Goal: Task Accomplishment & Management: Complete application form

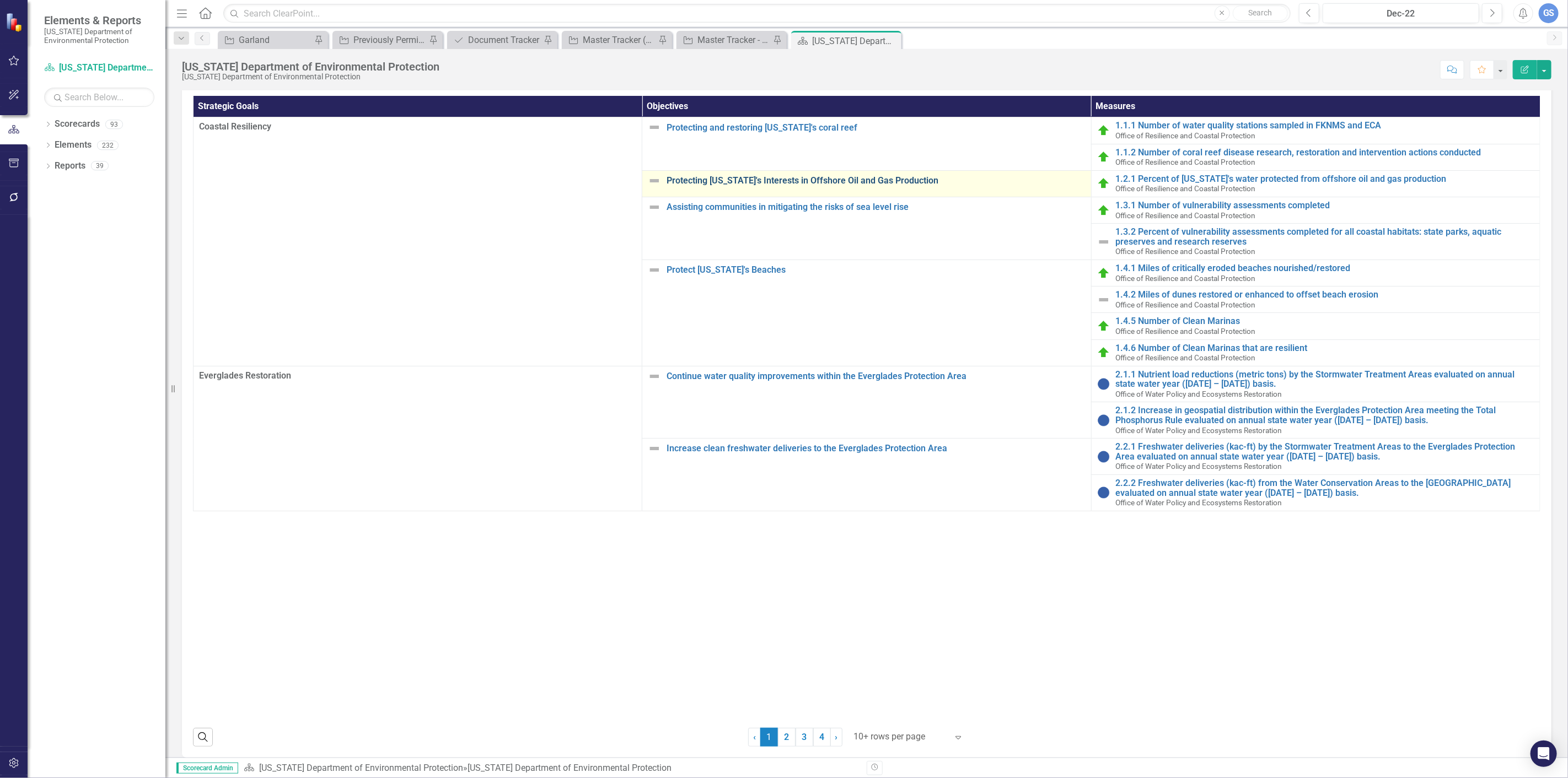
scroll to position [225, 0]
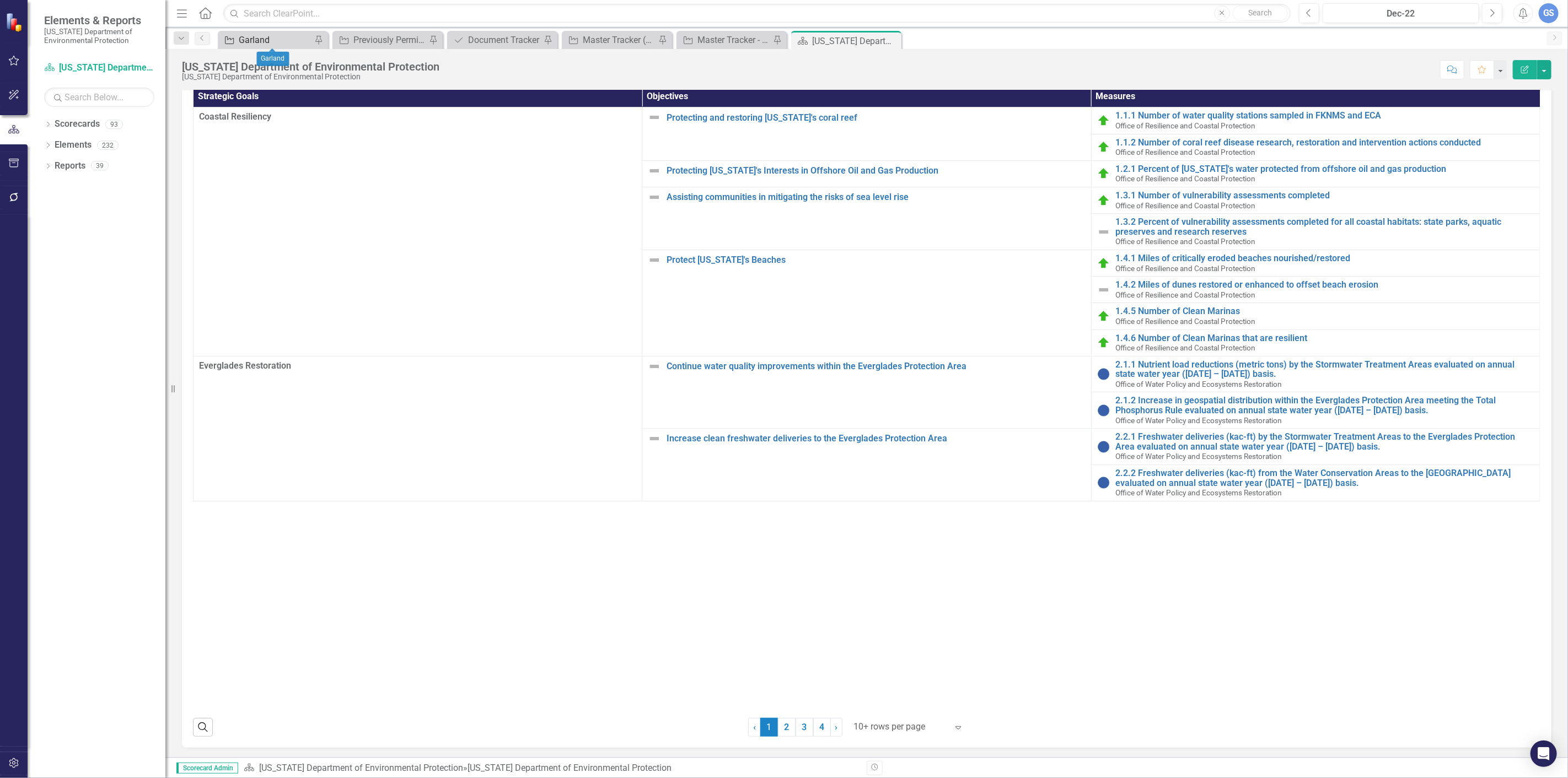
click at [261, 36] on div "Garland" at bounding box center [274, 40] width 73 height 14
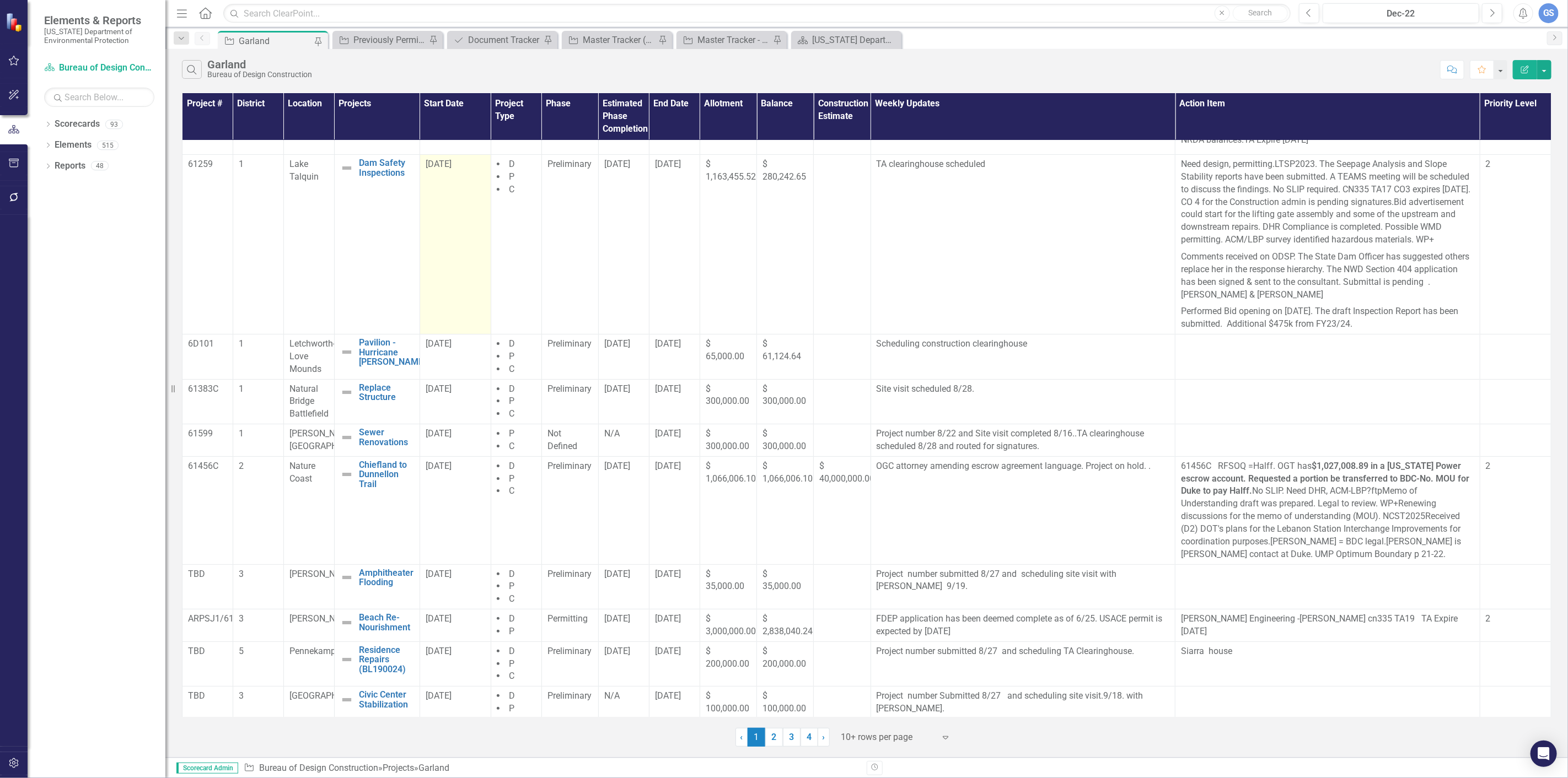
scroll to position [67, 0]
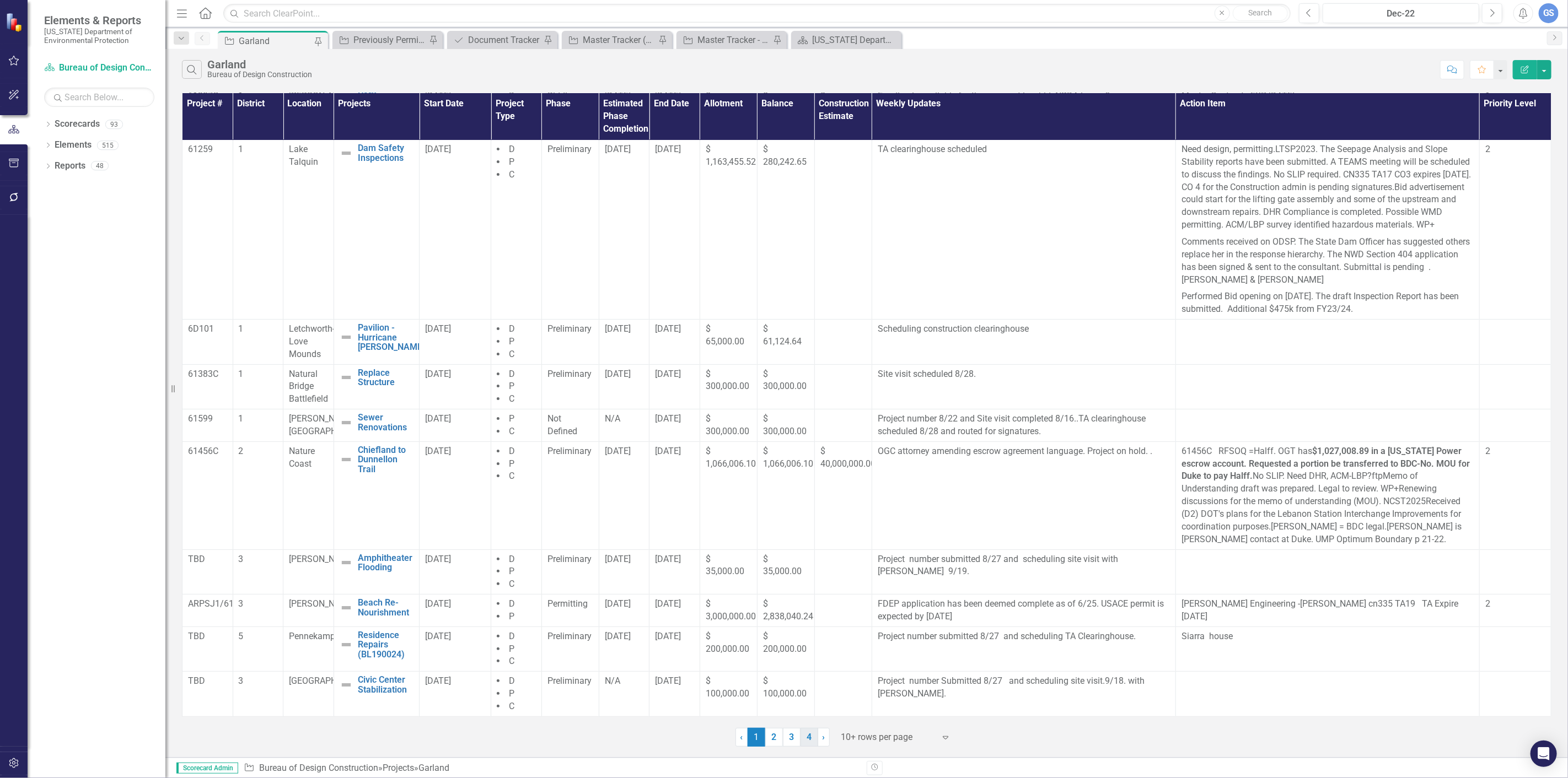
click at [807, 736] on link "4" at bounding box center [809, 738] width 18 height 19
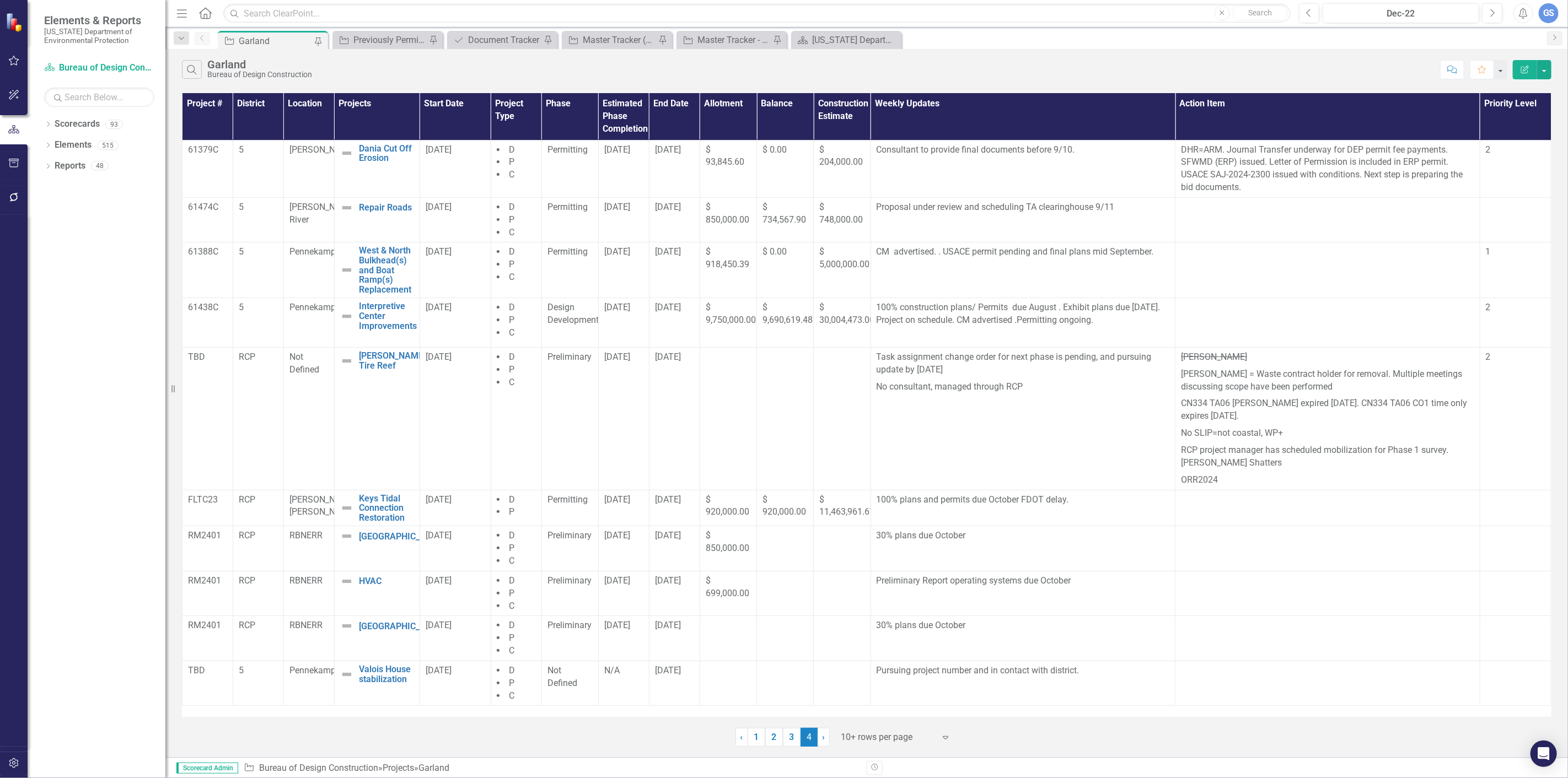
click at [786, 734] on link "3" at bounding box center [791, 738] width 18 height 19
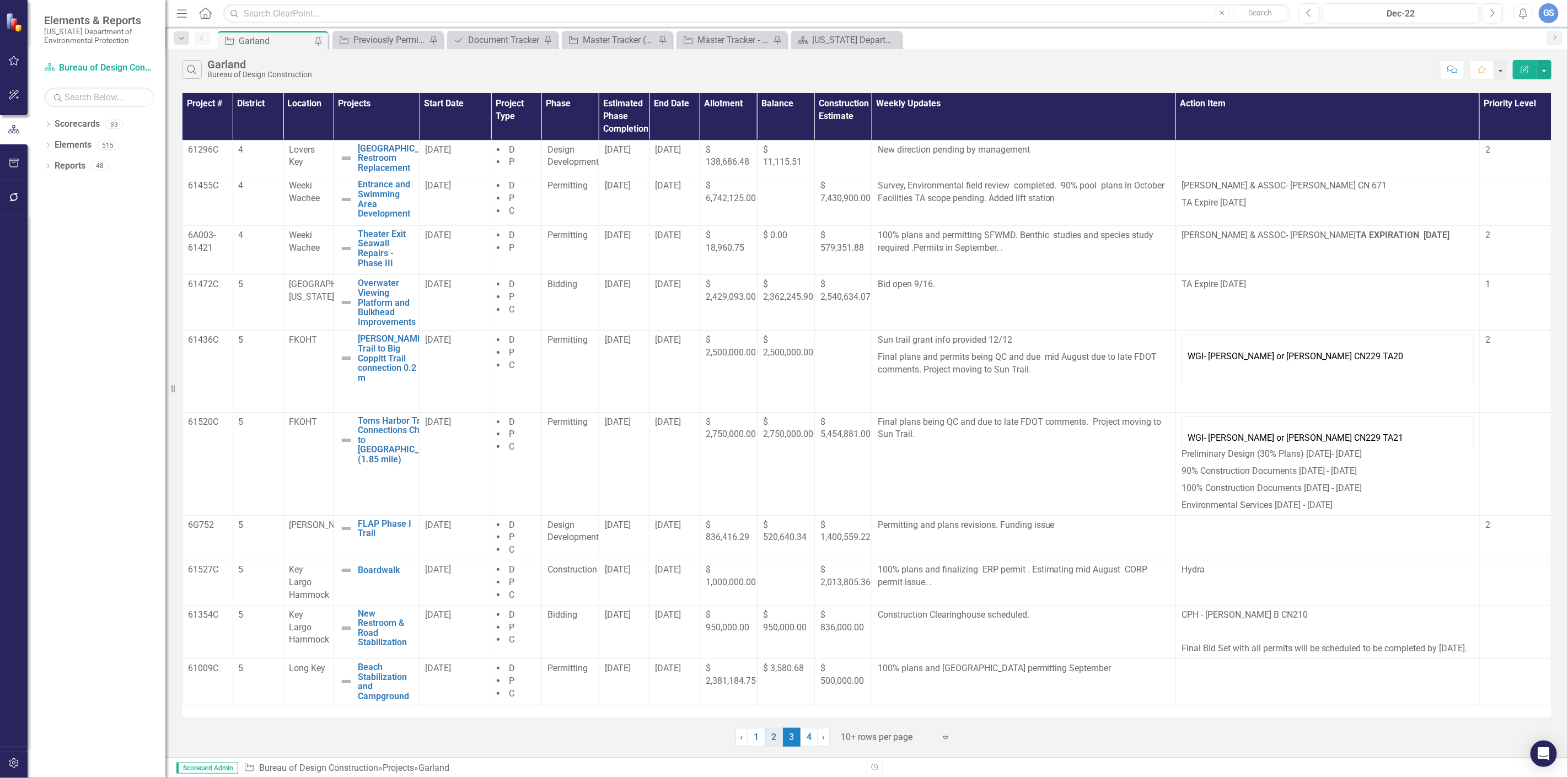
click at [772, 735] on link "2" at bounding box center [774, 738] width 18 height 19
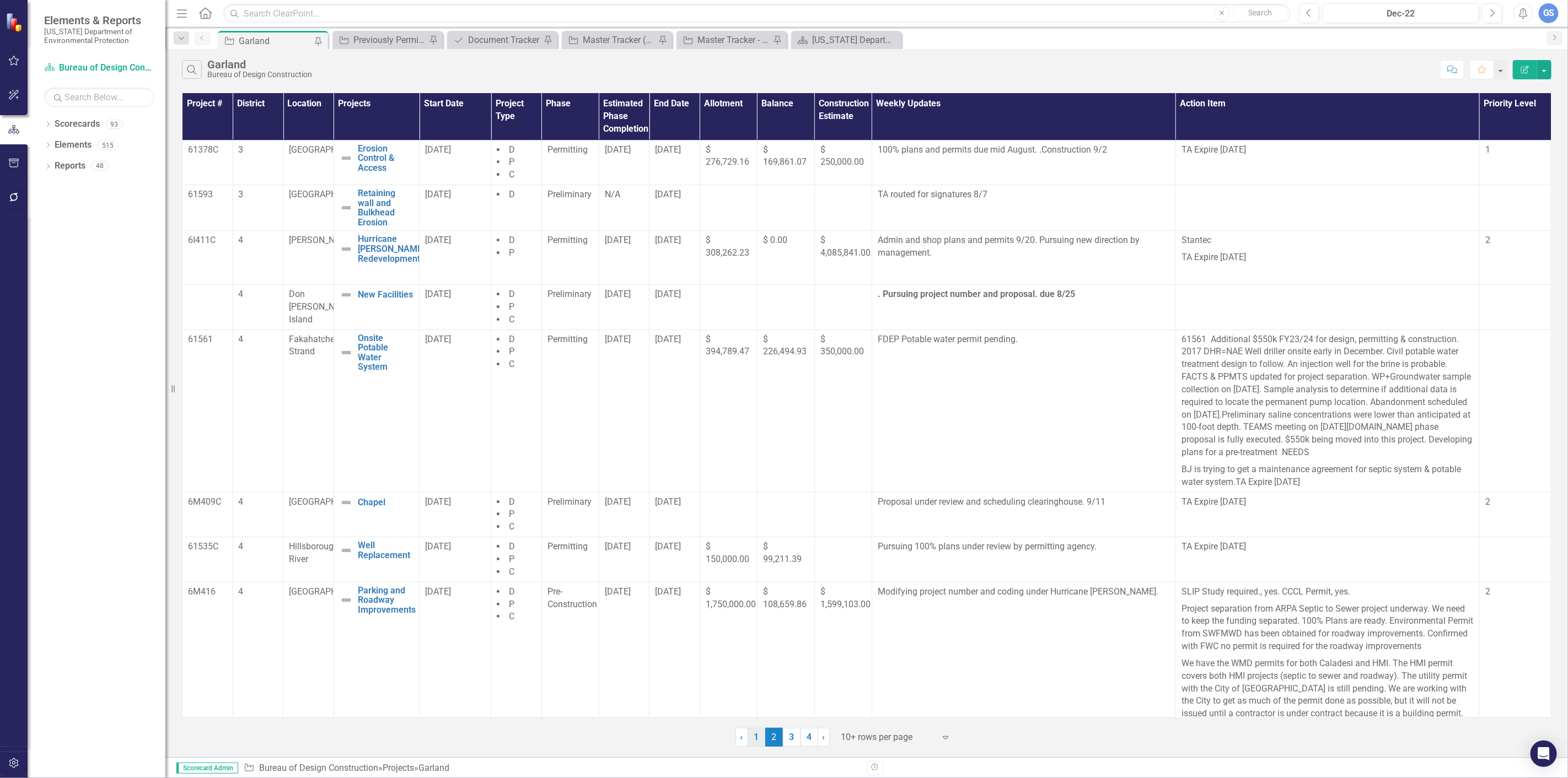
click at [754, 736] on link "1" at bounding box center [756, 738] width 18 height 19
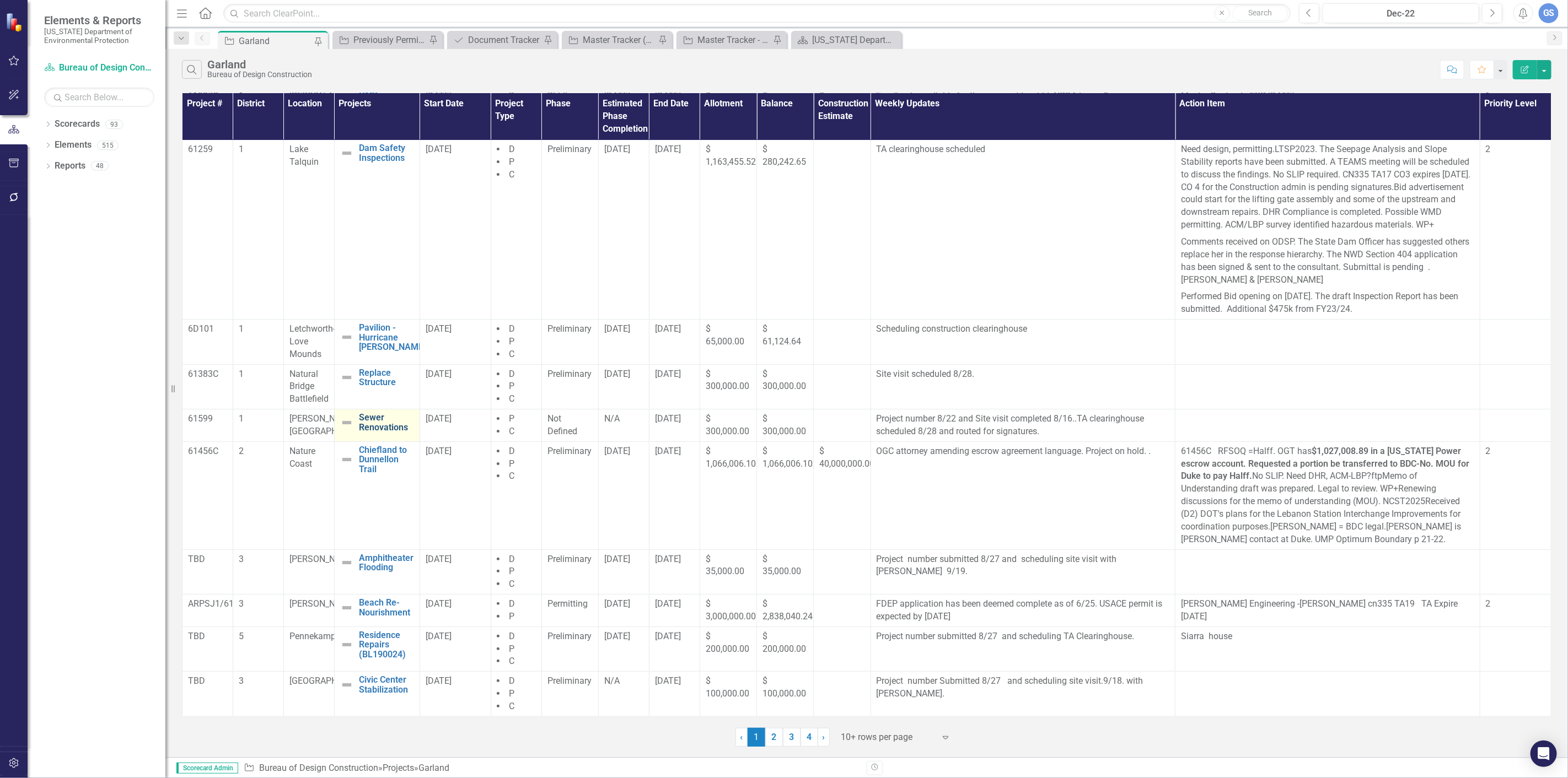
scroll to position [67, 0]
click at [772, 737] on link "2" at bounding box center [774, 738] width 18 height 19
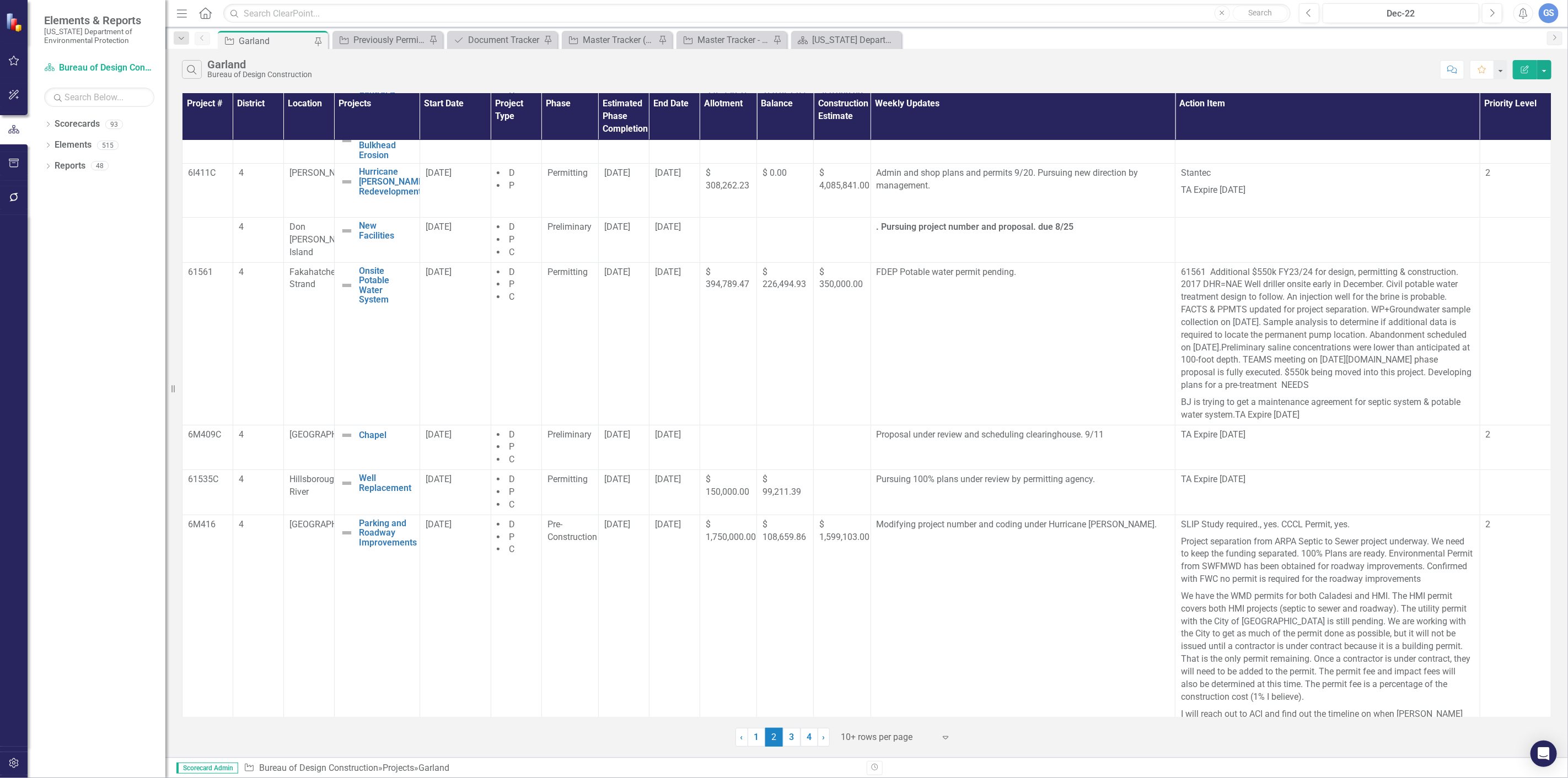
scroll to position [0, 0]
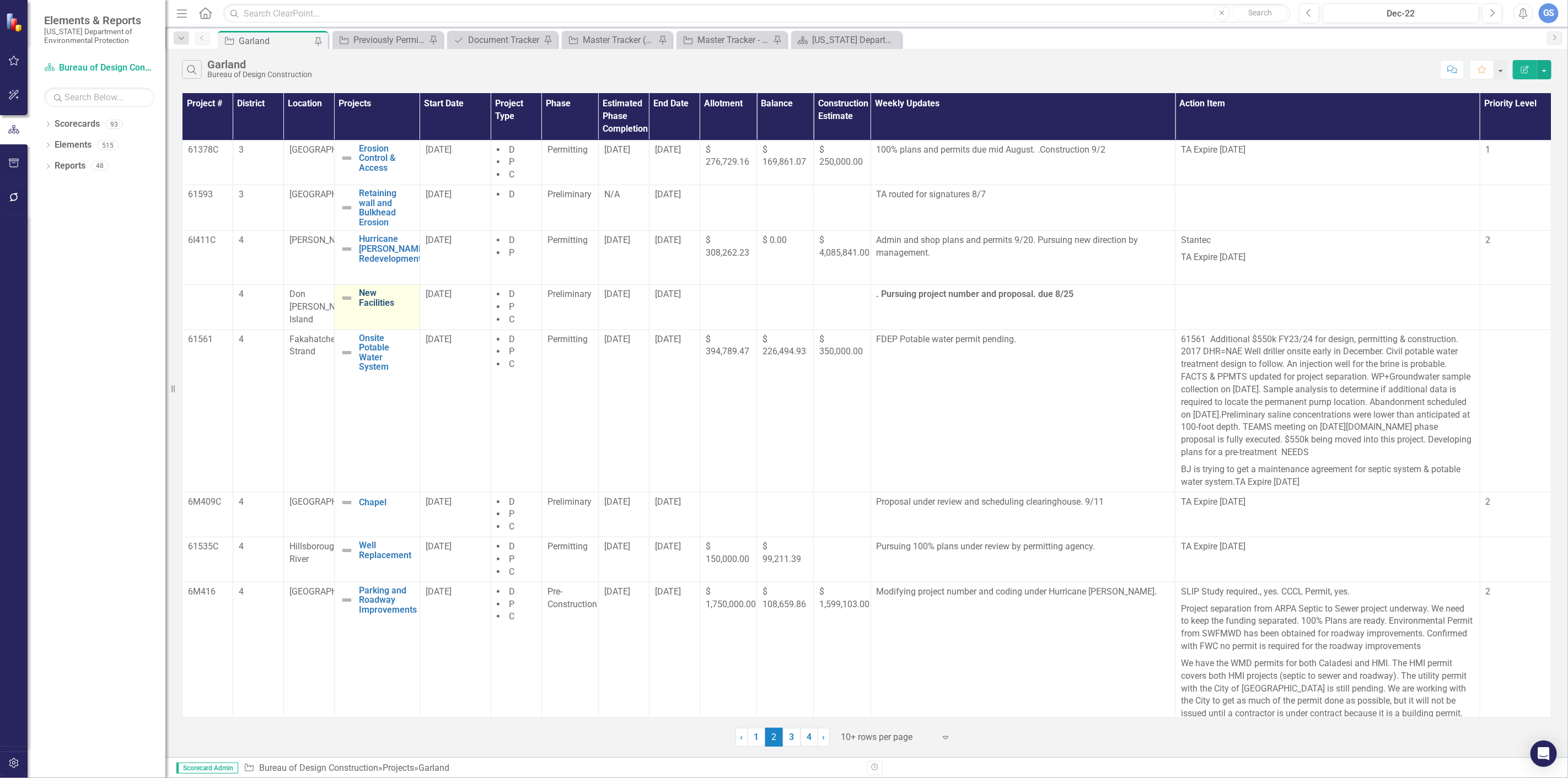
click at [363, 305] on link "New Facilities" at bounding box center [386, 298] width 56 height 20
click at [360, 295] on link "New Facilities" at bounding box center [385, 295] width 56 height 10
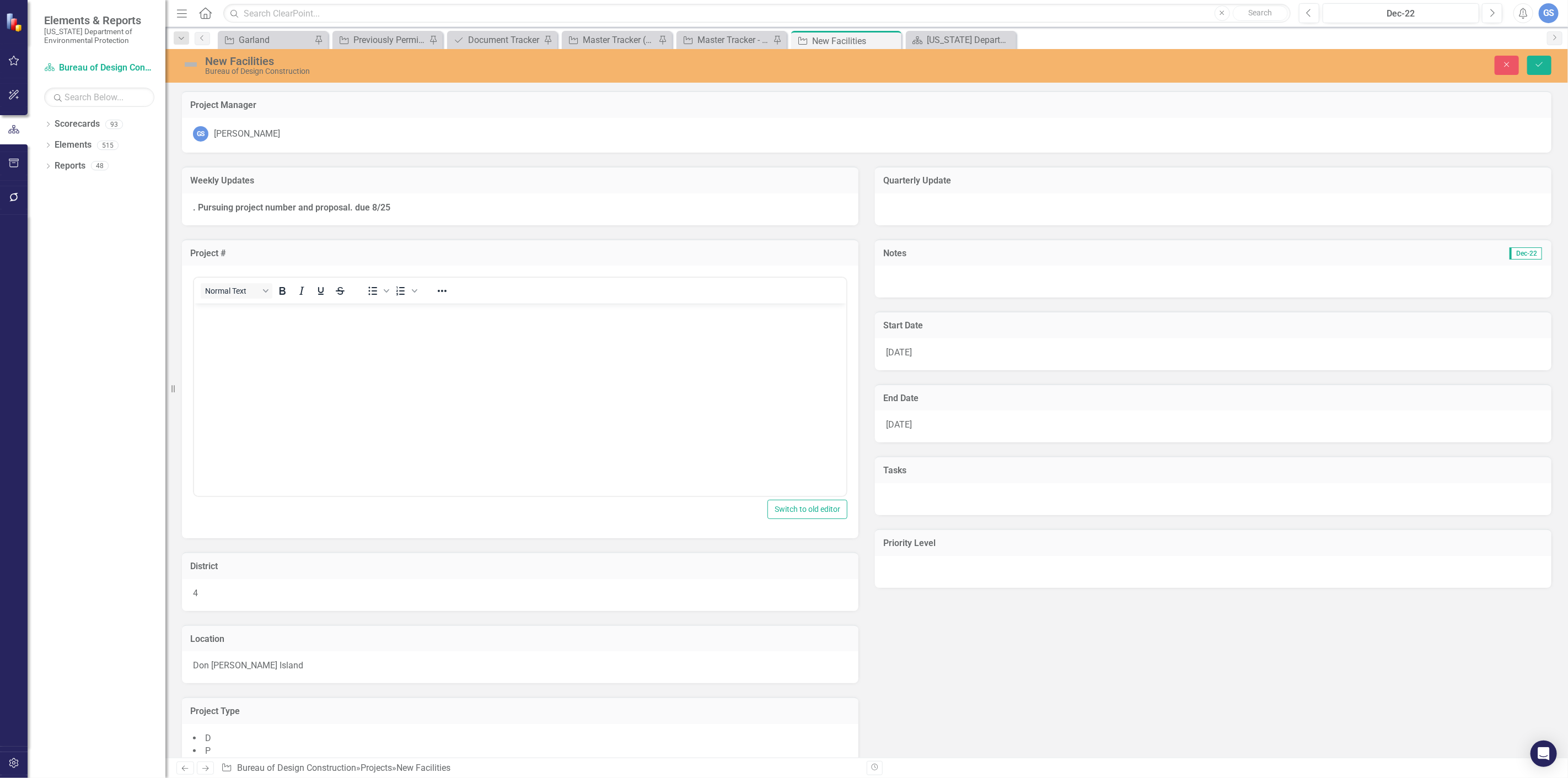
click at [273, 59] on div "New Facilities" at bounding box center [583, 61] width 756 height 12
click at [273, 61] on div "New Facilities" at bounding box center [583, 61] width 756 height 12
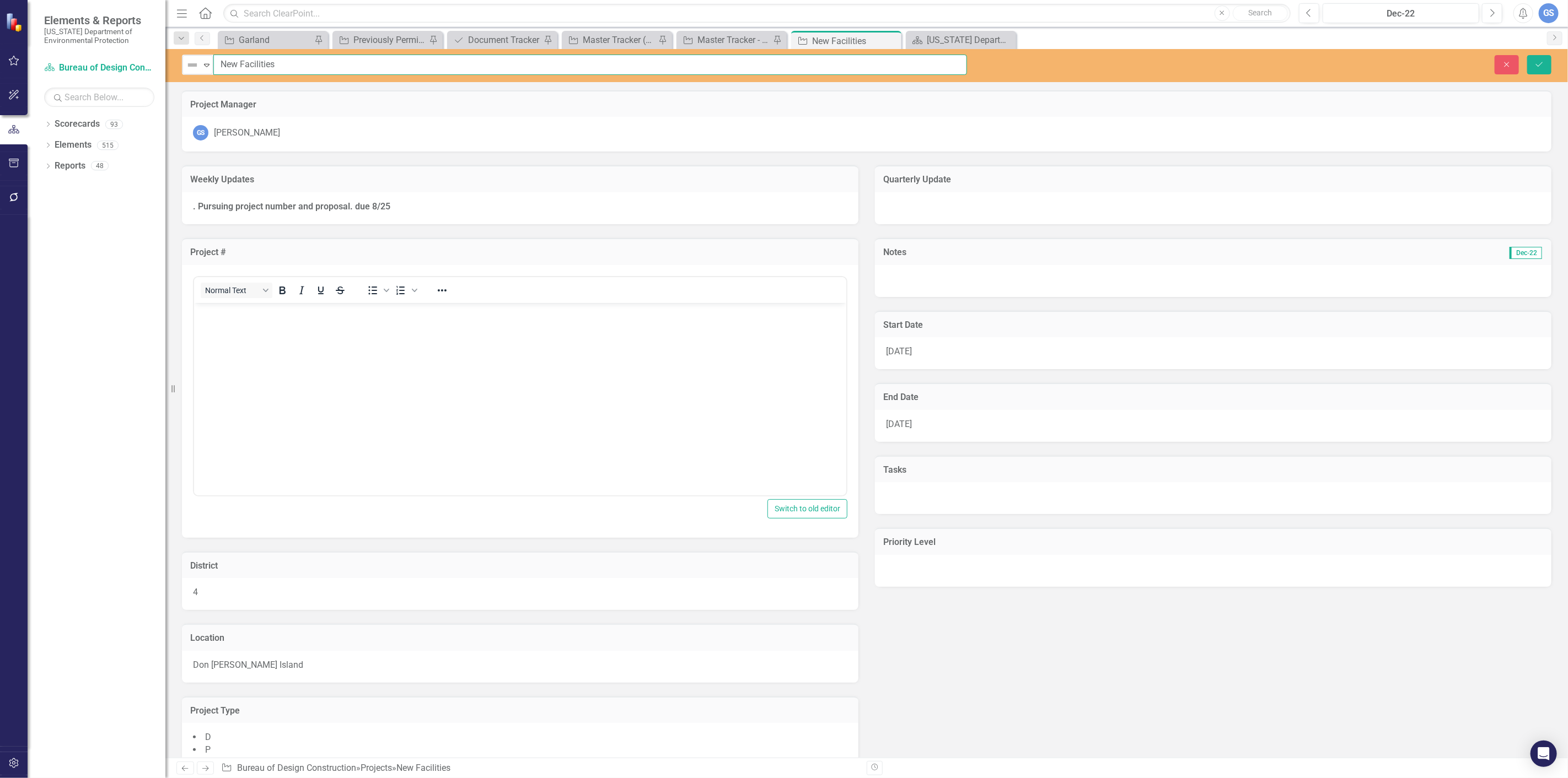
click at [274, 64] on input "New Facilities" at bounding box center [590, 65] width 754 height 20
type input "N"
drag, startPoint x: 280, startPoint y: 65, endPoint x: 295, endPoint y: 61, distance: 15.5
click at [280, 65] on input "Hurricane Milto Recovery" at bounding box center [590, 65] width 754 height 20
click at [326, 67] on input "Hurricane [PERSON_NAME] Recovery" at bounding box center [590, 65] width 754 height 20
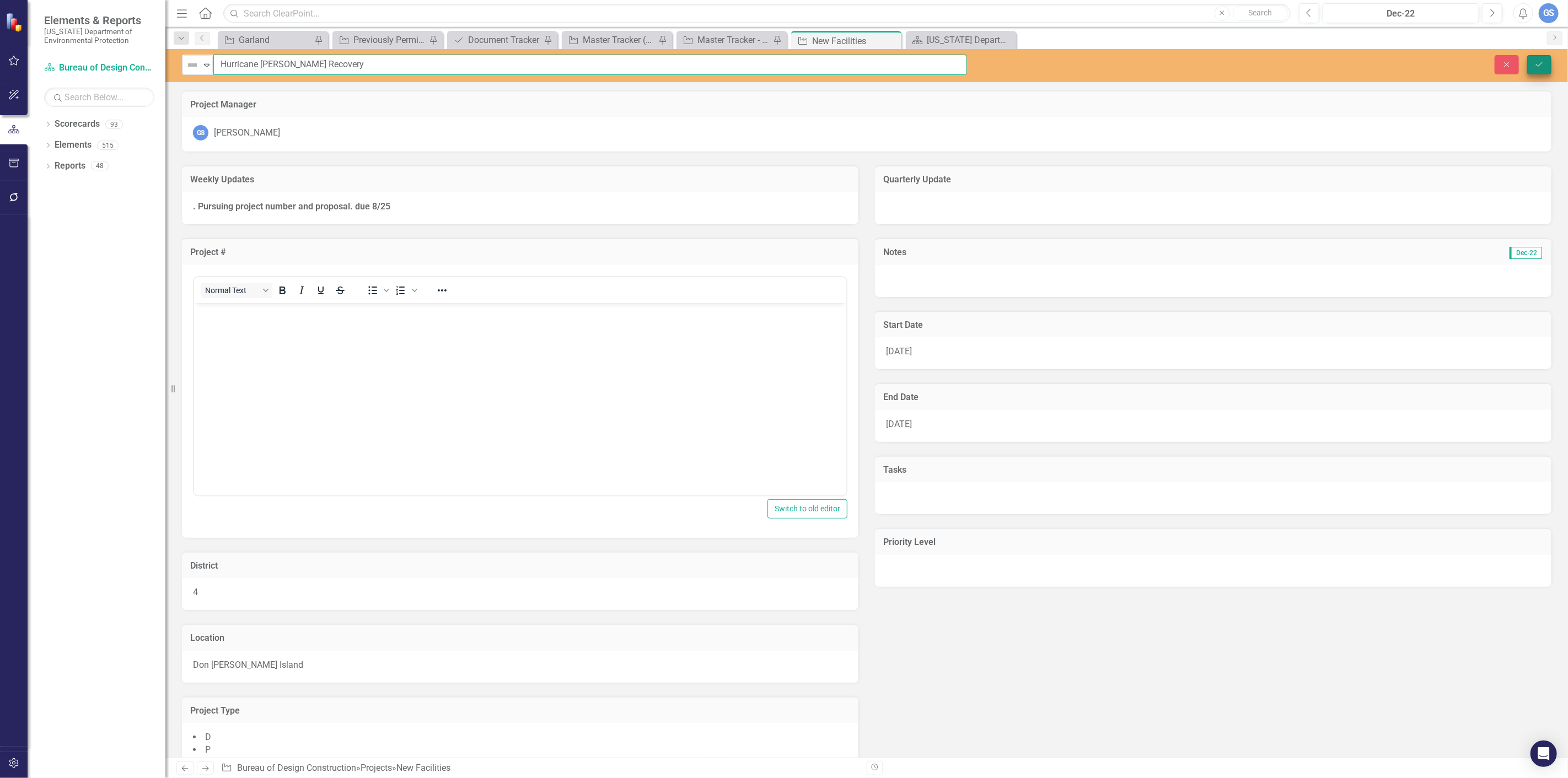
type input "Hurricane [PERSON_NAME] Recovery"
click at [1537, 66] on icon "Save" at bounding box center [1540, 64] width 10 height 8
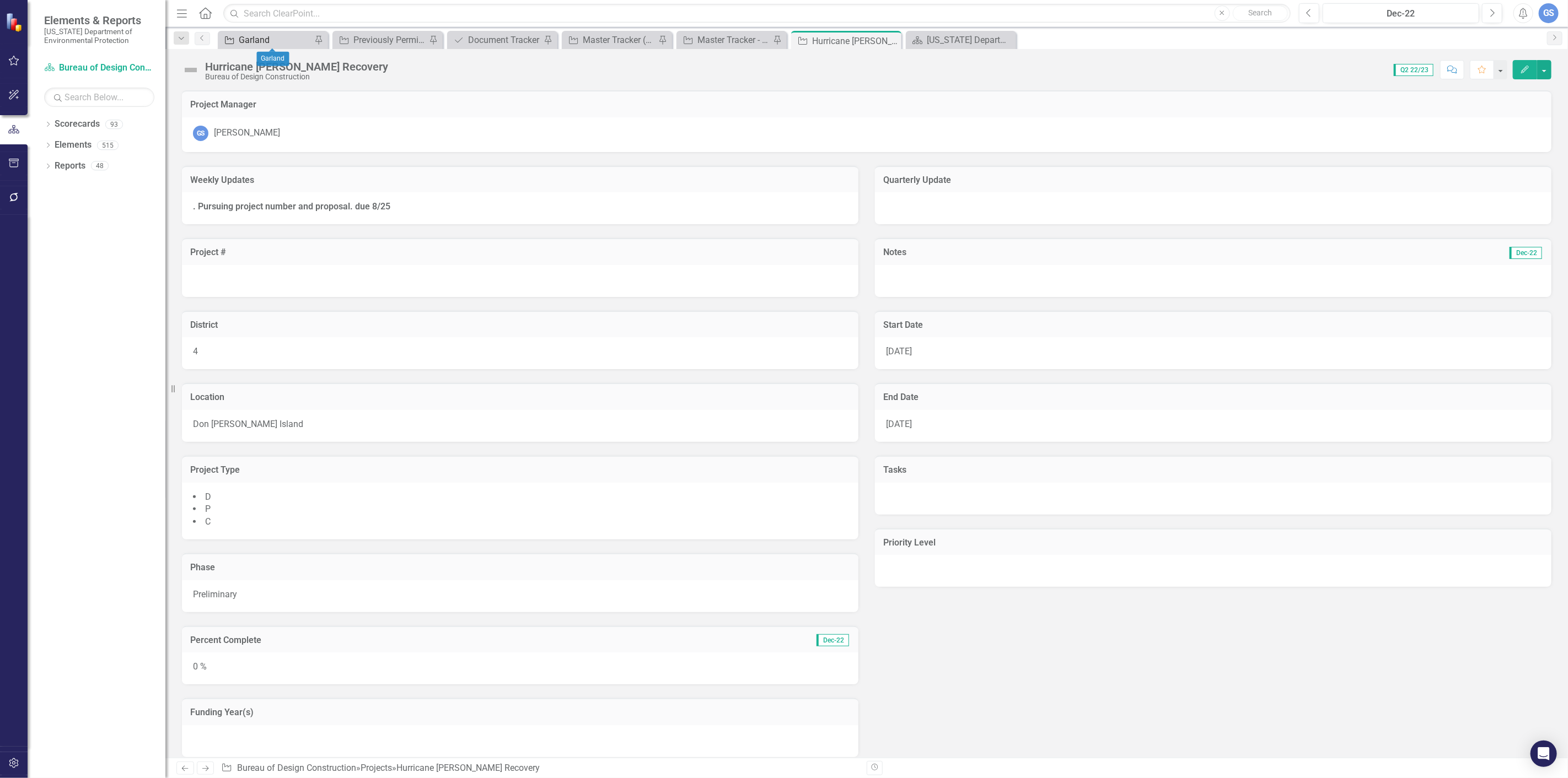
click at [251, 37] on div "Garland" at bounding box center [274, 40] width 73 height 14
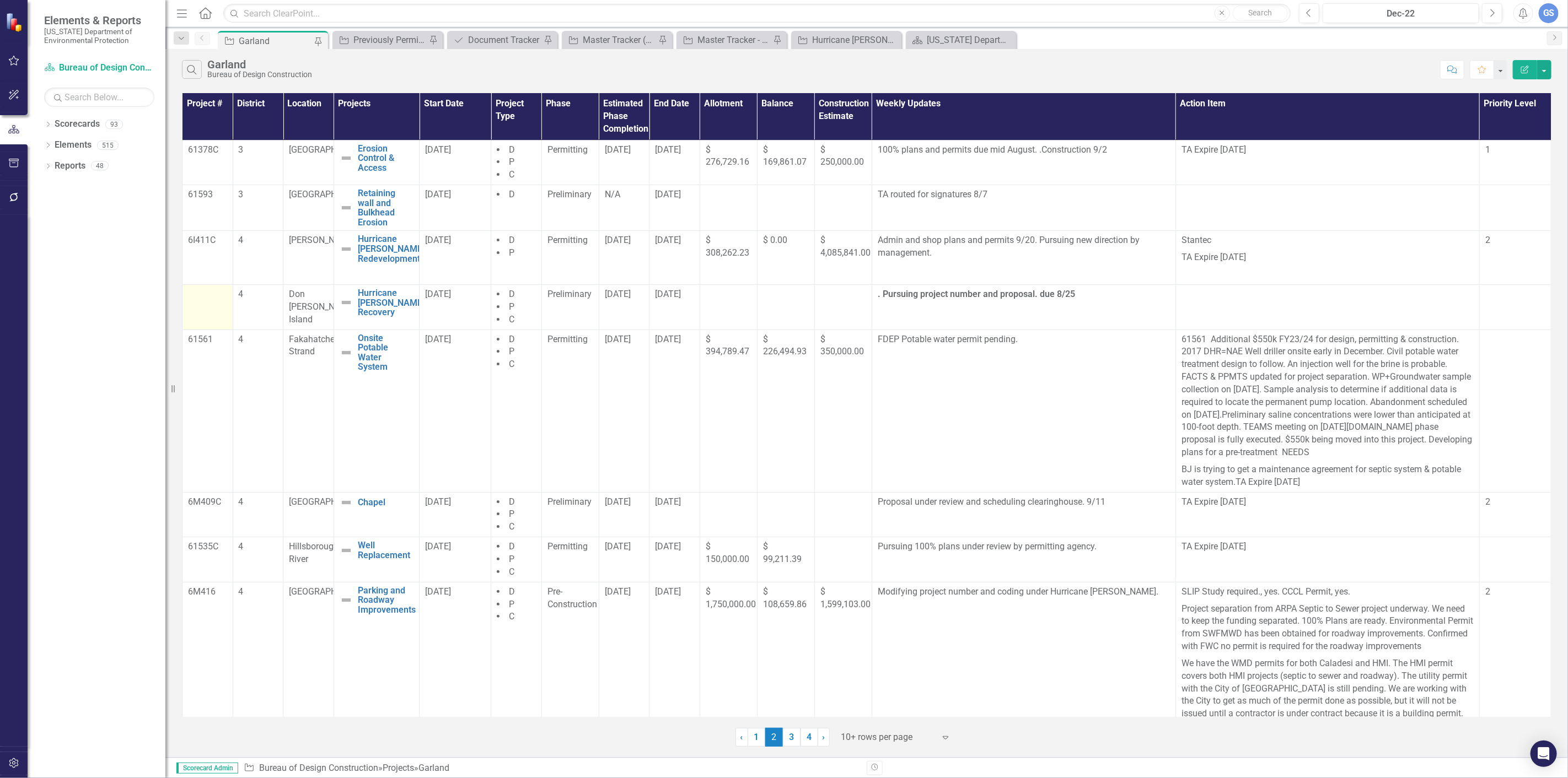
click at [197, 301] on div at bounding box center [208, 295] width 39 height 13
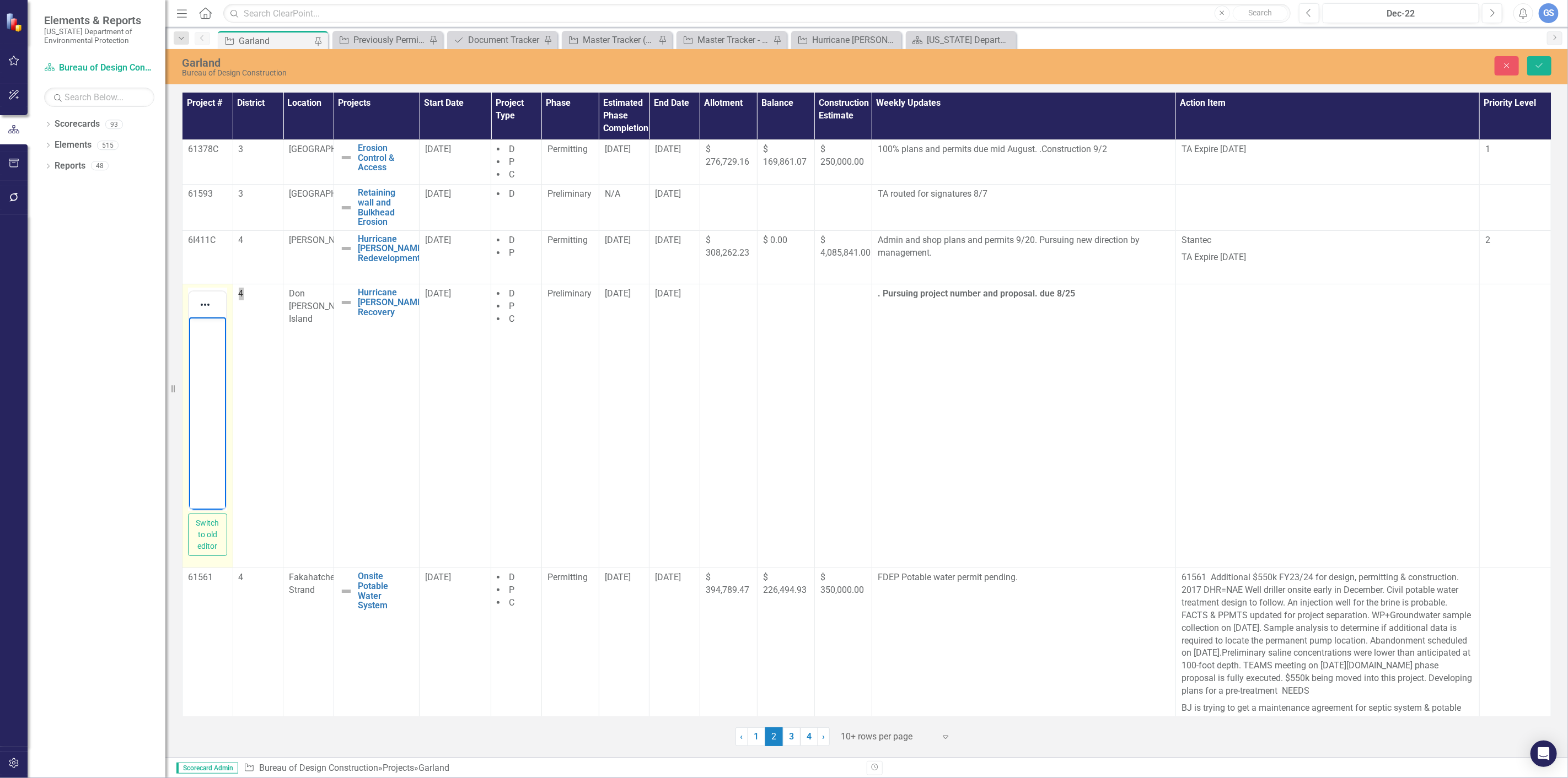
click at [197, 337] on body "Rich Text Area. Press ALT-0 for help." at bounding box center [207, 401] width 37 height 166
click at [1539, 66] on icon "Save" at bounding box center [1540, 65] width 10 height 8
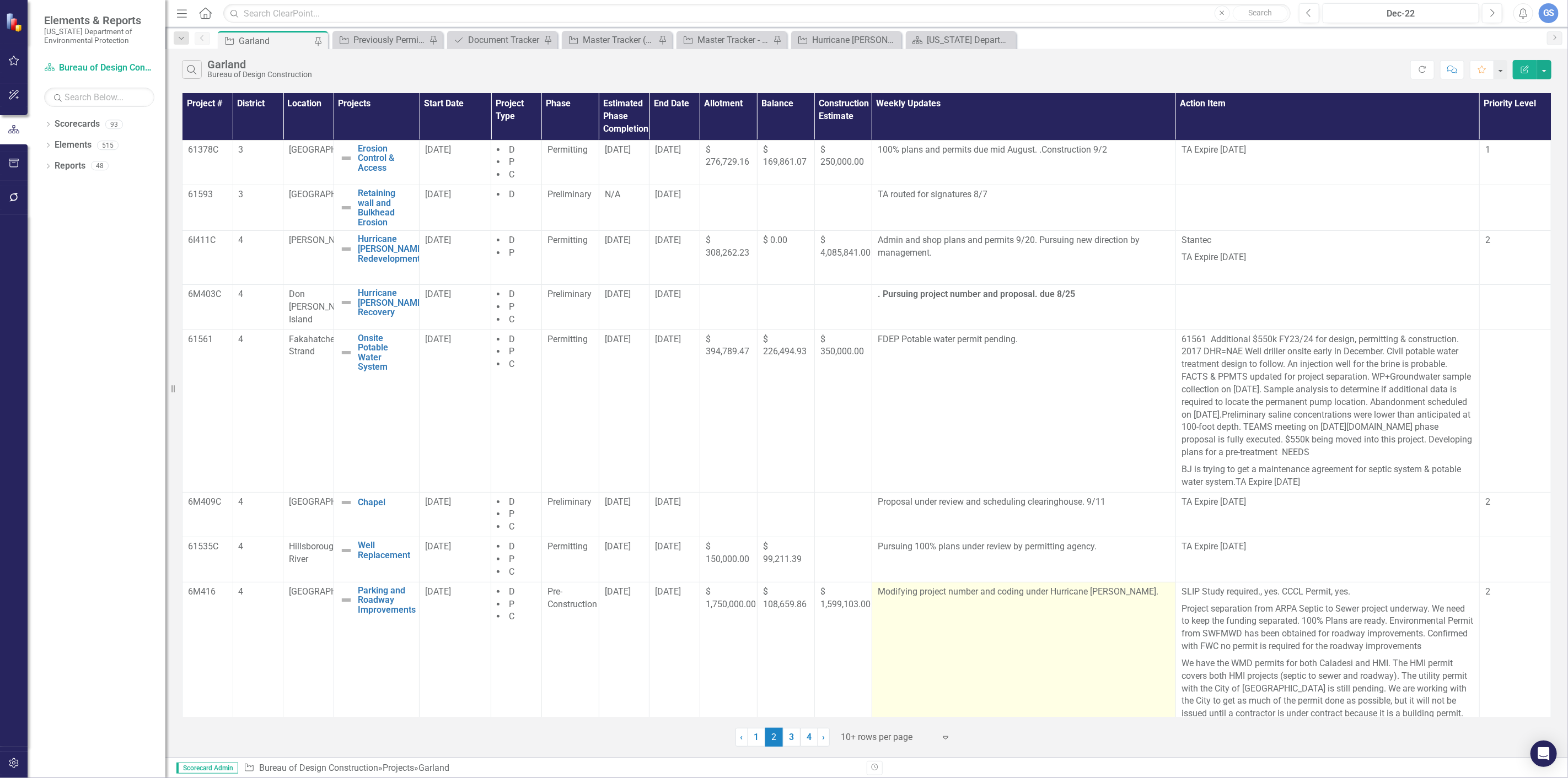
click at [1120, 596] on p "Modifying project number and coding under Hurricane [PERSON_NAME]." at bounding box center [1024, 592] width 292 height 13
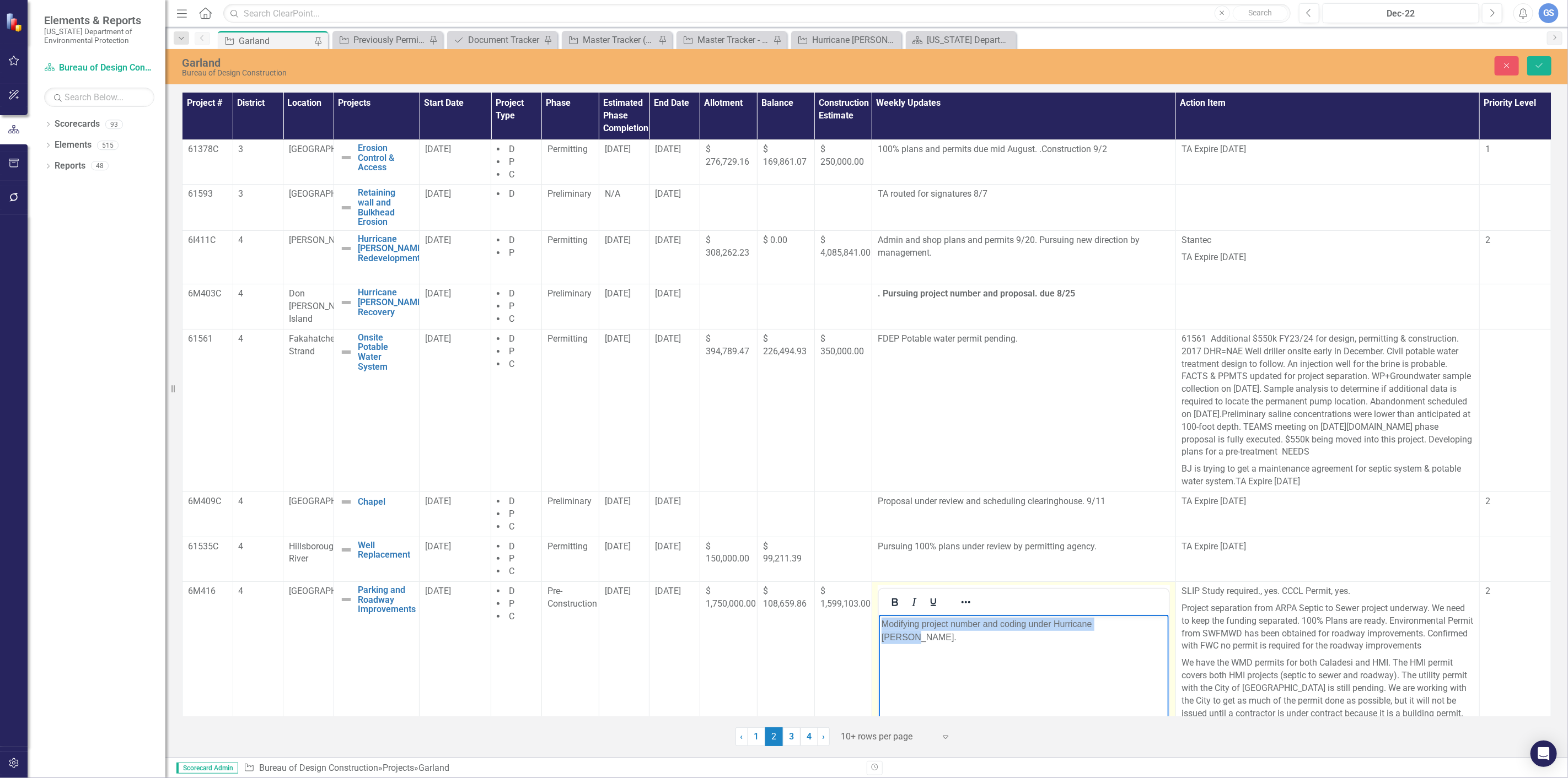
drag, startPoint x: 1125, startPoint y: 625, endPoint x: 1752, endPoint y: 1245, distance: 881.8
click at [878, 629] on html "Modifying project number and coding under Hurricane [PERSON_NAME]." at bounding box center [1023, 698] width 290 height 166
click at [884, 627] on p "Rich Text Area. Press ALT-0 for help." at bounding box center [1023, 623] width 285 height 13
click at [1539, 65] on icon "Save" at bounding box center [1540, 65] width 10 height 8
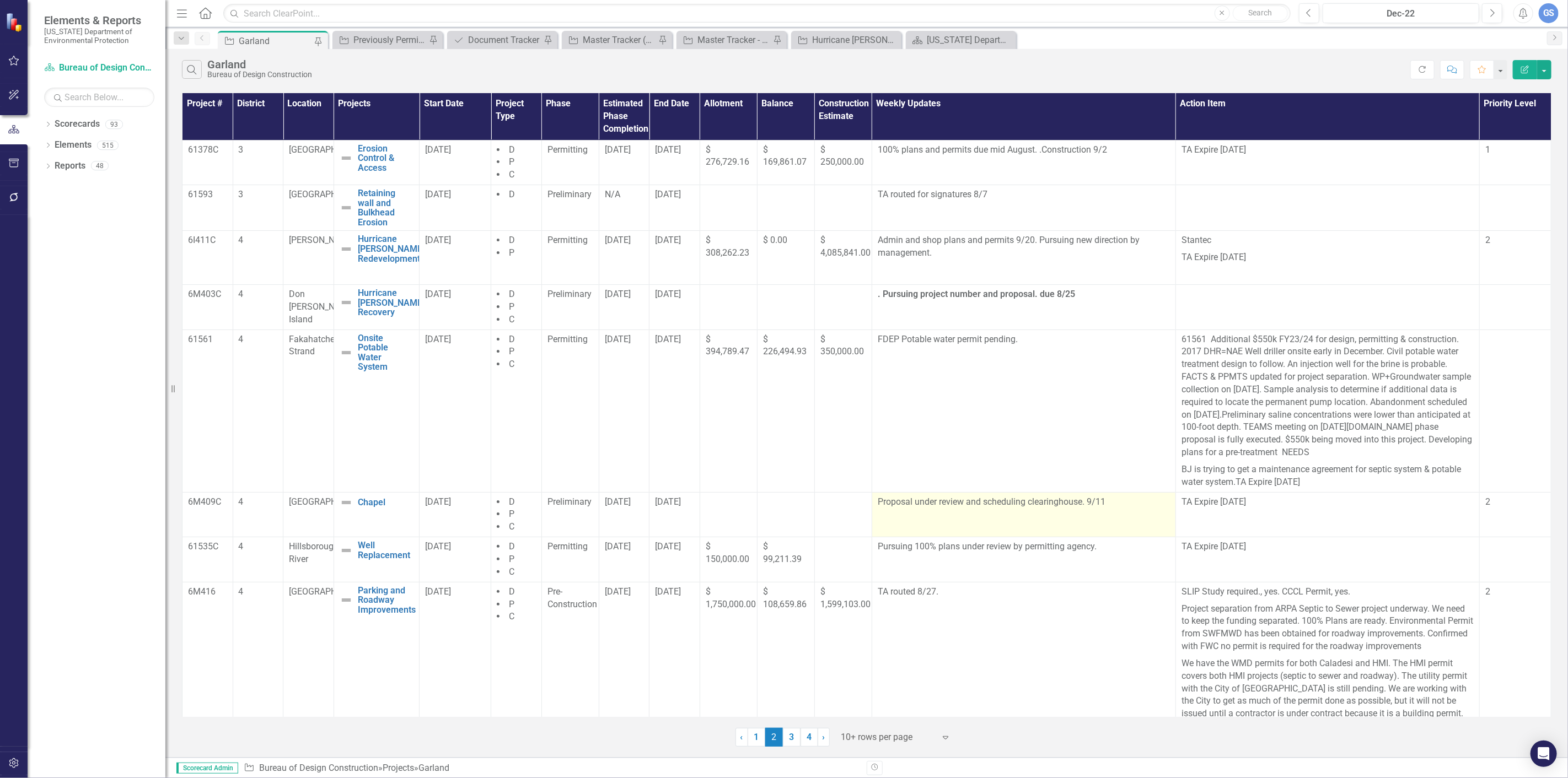
click at [1111, 506] on p "Proposal under review and scheduling clearinghouse. 9/11" at bounding box center [1024, 503] width 292 height 15
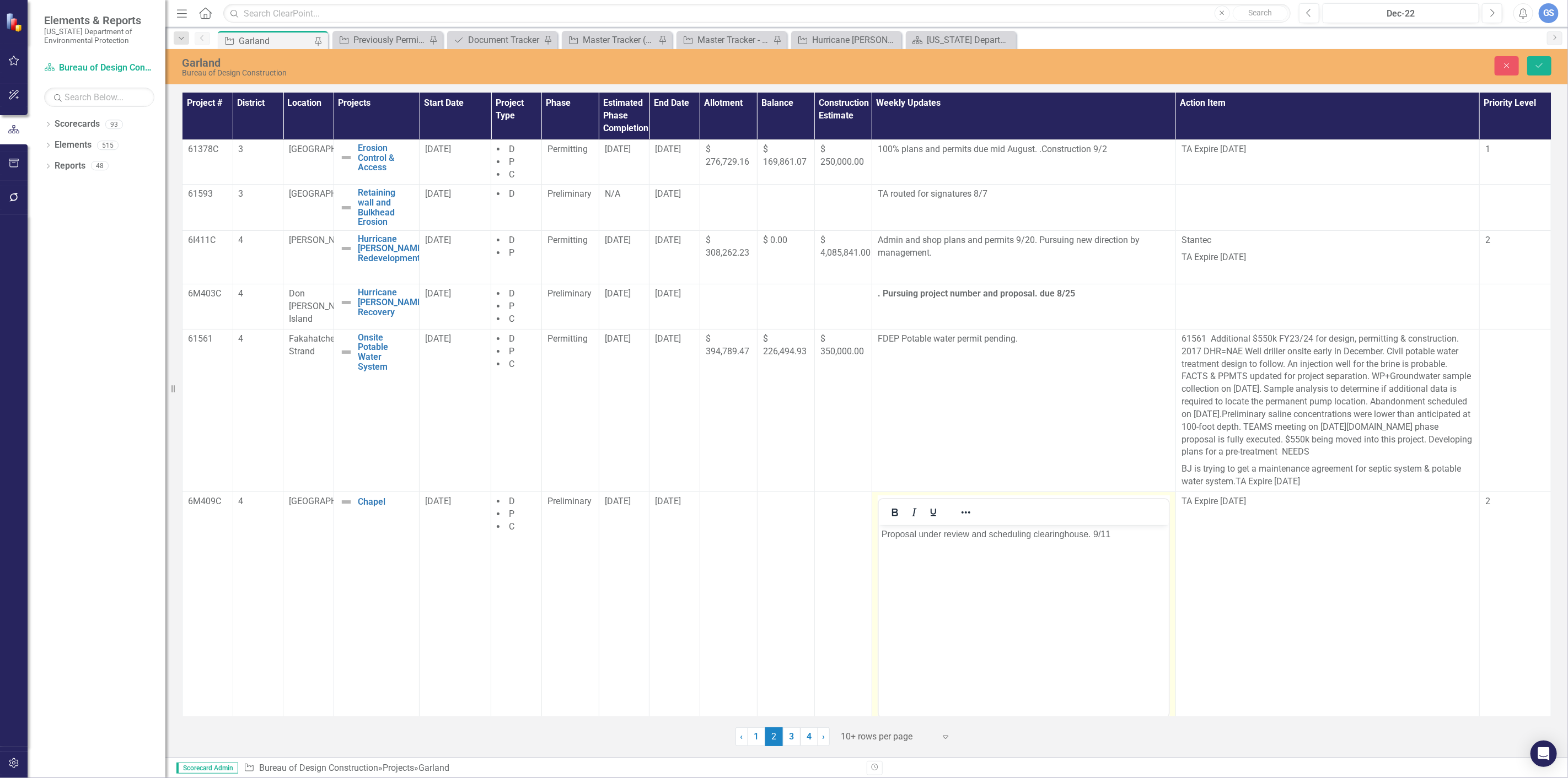
click at [1115, 537] on p "Proposal under review and scheduling clearinghouse. 9/11" at bounding box center [1023, 534] width 285 height 13
click at [1536, 64] on icon "Save" at bounding box center [1540, 65] width 10 height 8
